Goal: Task Accomplishment & Management: Manage account settings

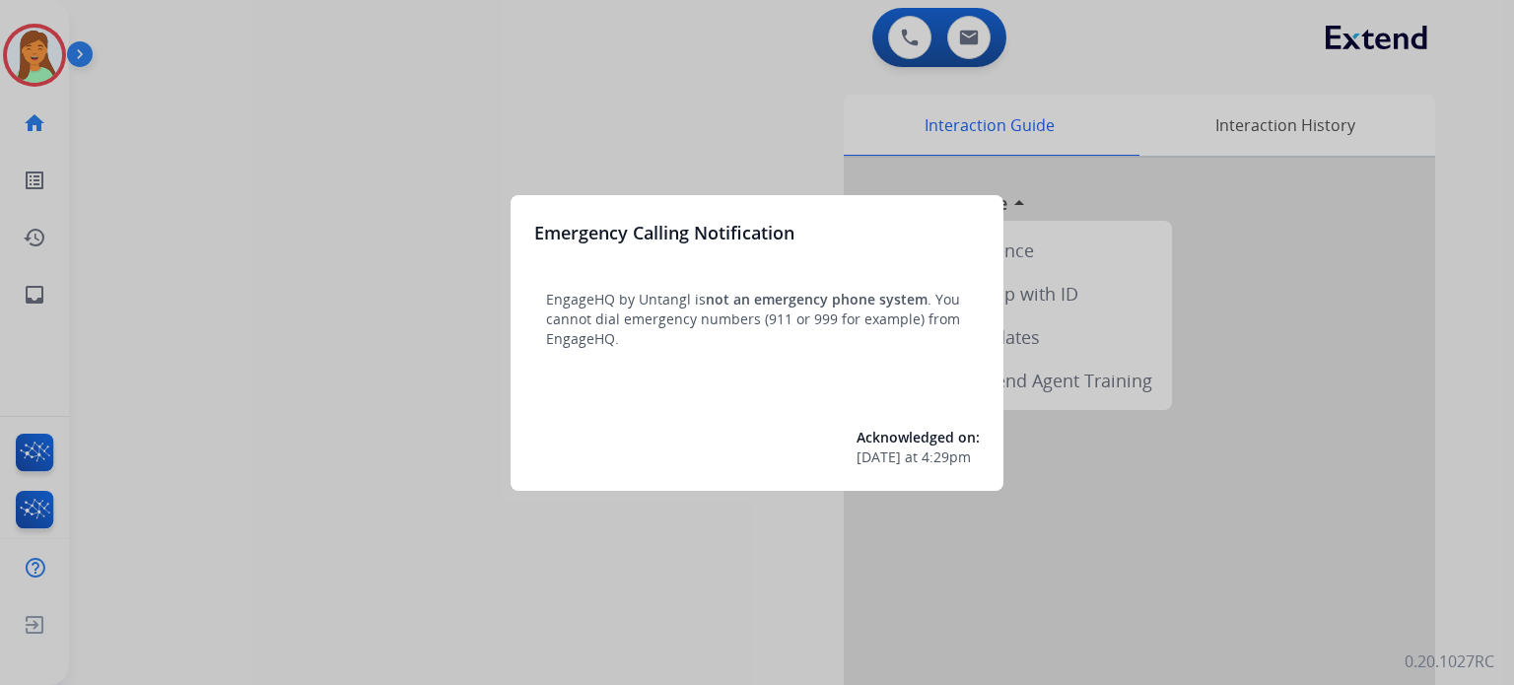
click at [390, 520] on div at bounding box center [757, 342] width 1514 height 685
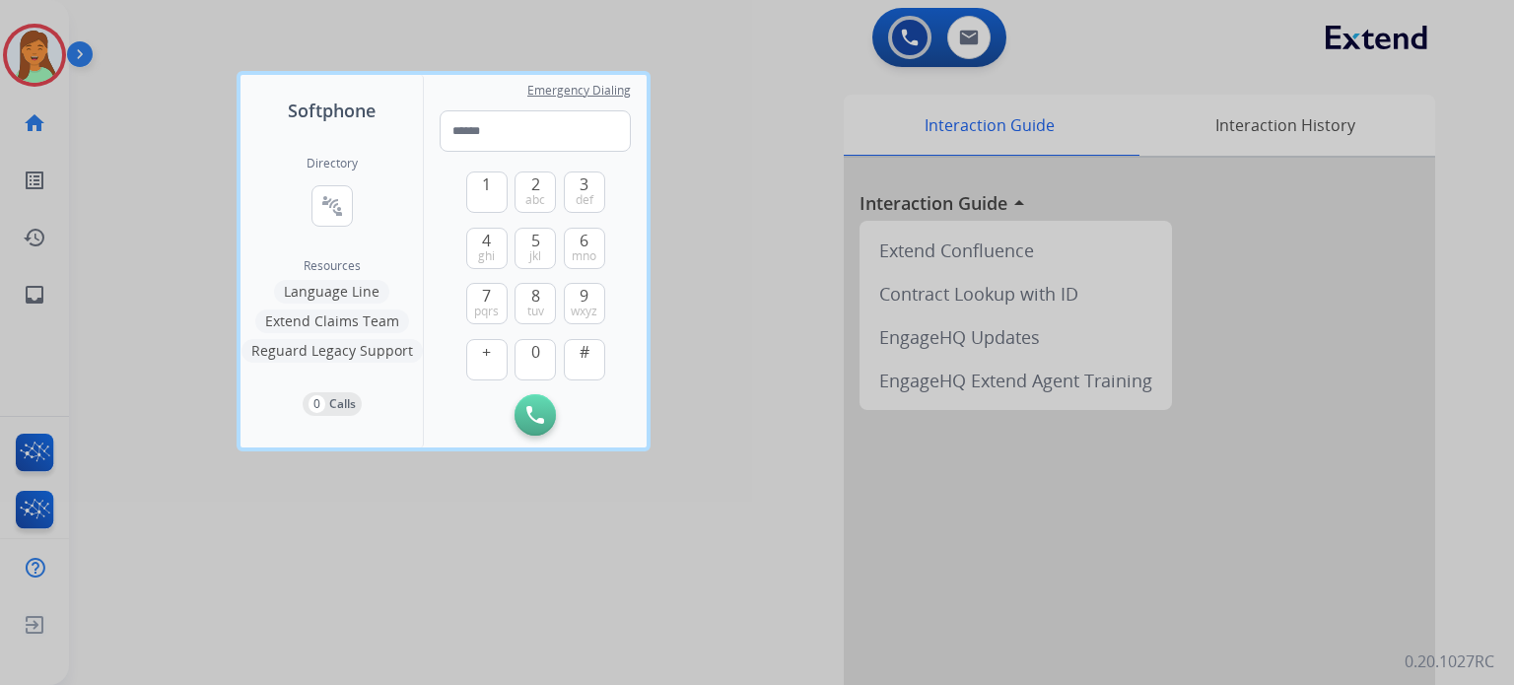
click at [377, 522] on div at bounding box center [757, 342] width 1514 height 685
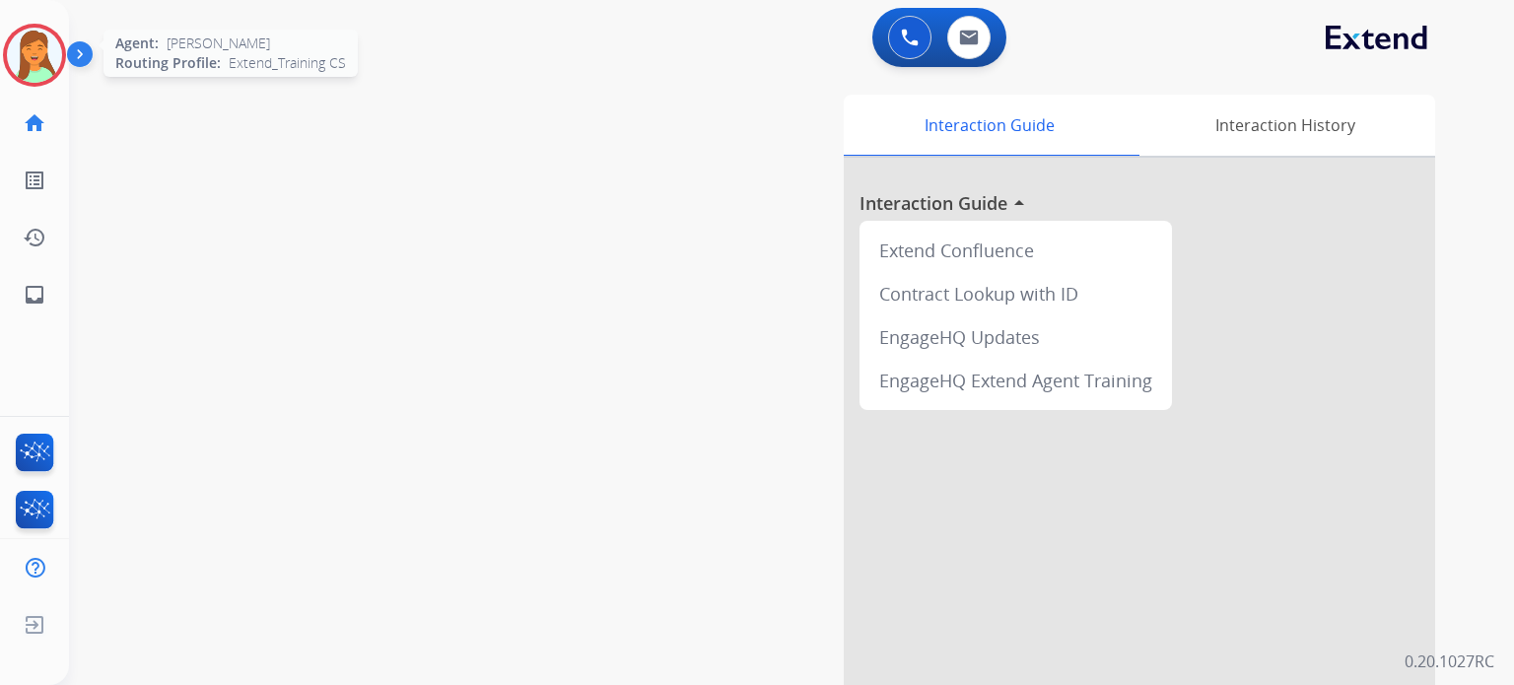
click at [35, 68] on img at bounding box center [34, 55] width 55 height 55
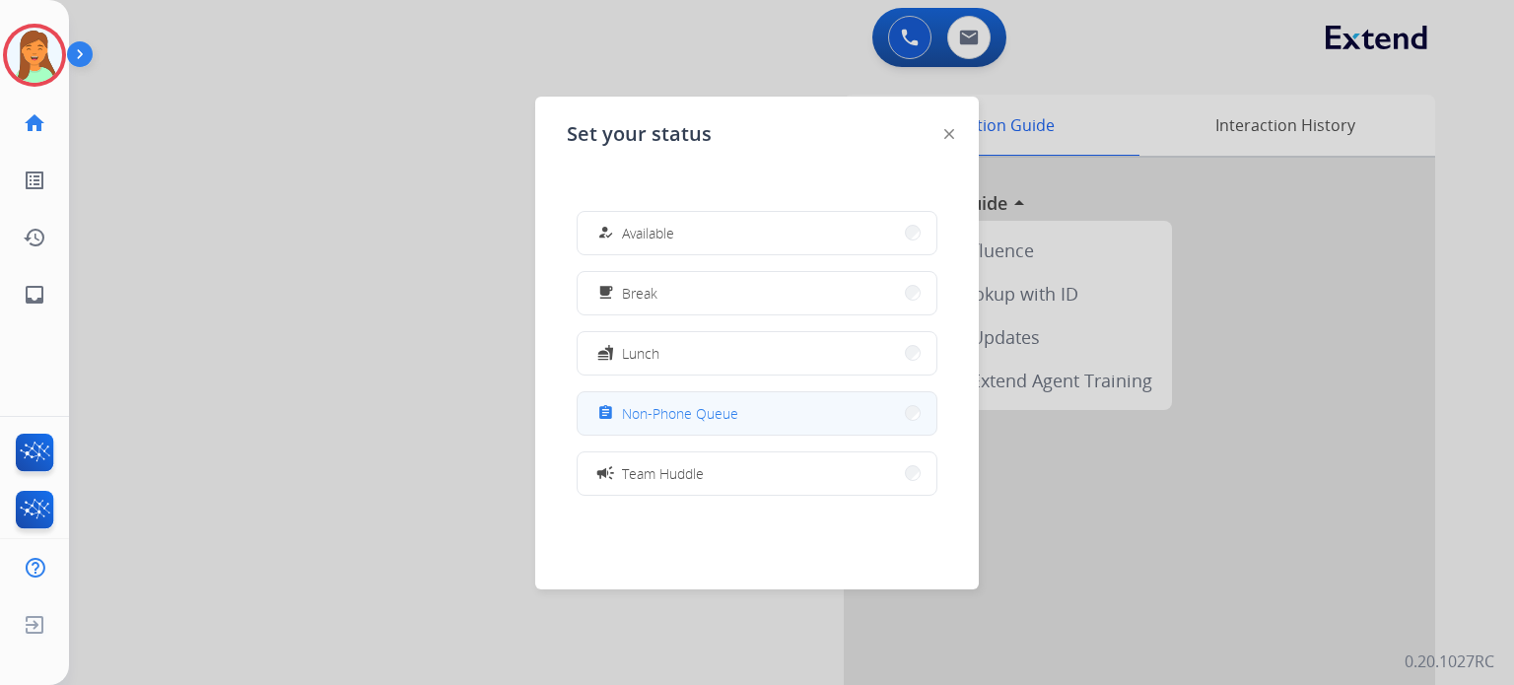
click at [784, 411] on button "assignment Non-Phone Queue" at bounding box center [756, 413] width 359 height 42
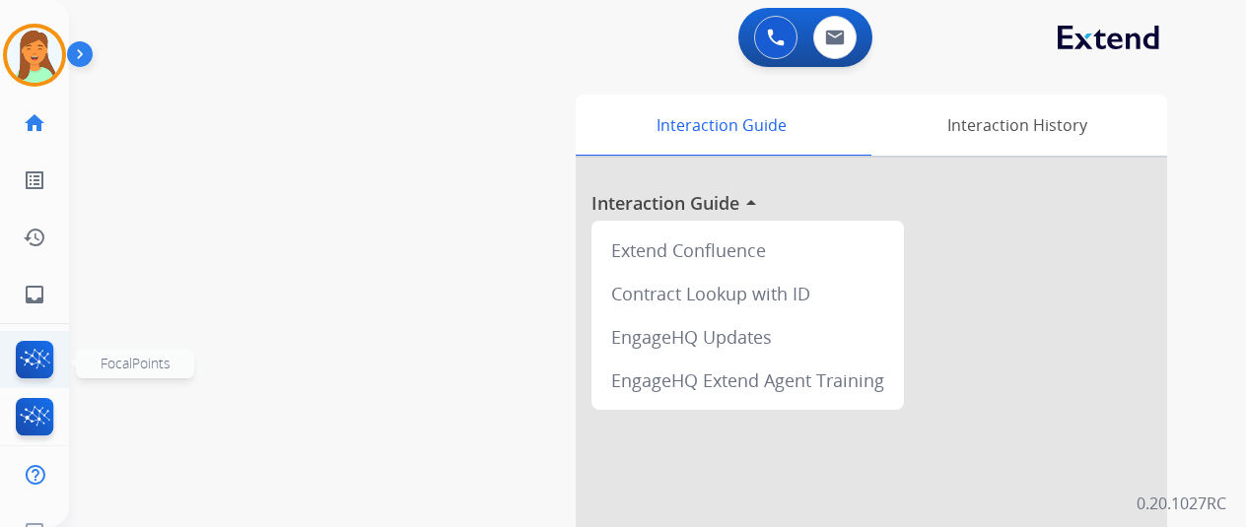
click at [41, 356] on img at bounding box center [35, 363] width 46 height 45
